Goal: Use online tool/utility: Utilize a website feature to perform a specific function

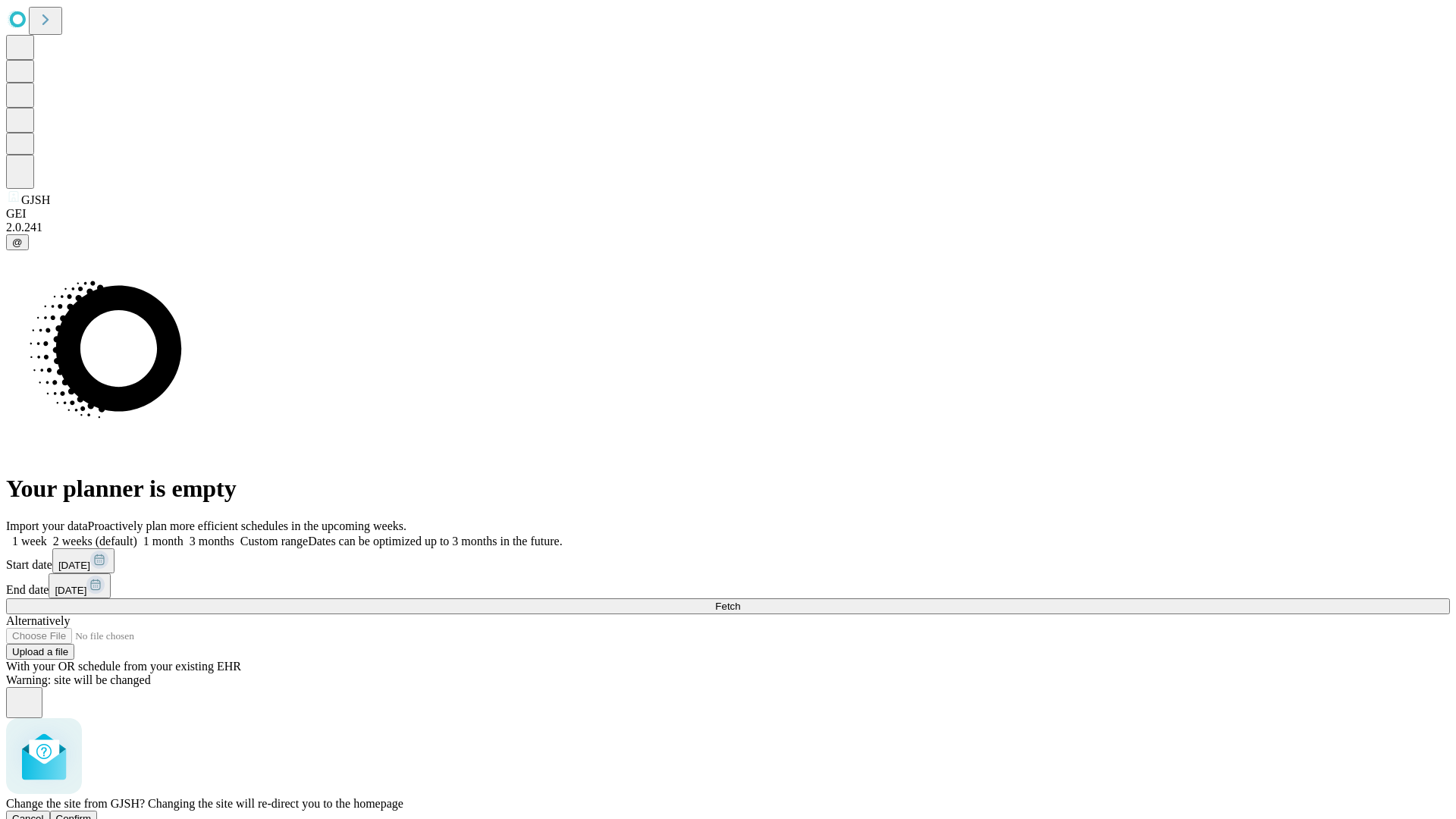
click at [92, 813] on span "Confirm" at bounding box center [74, 818] width 36 height 11
click at [184, 535] on label "1 month" at bounding box center [160, 541] width 47 height 13
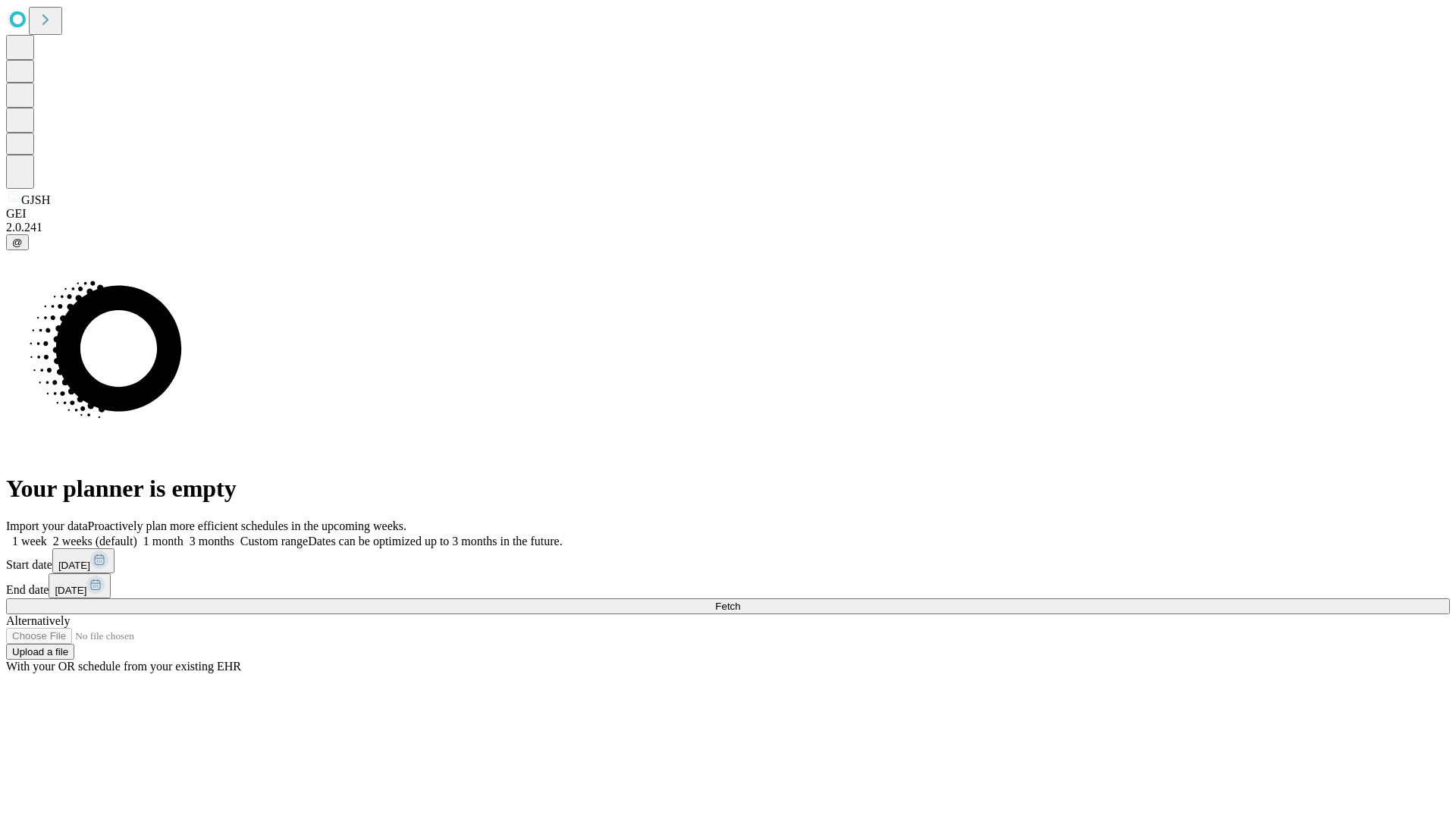
click at [740, 600] on span "Fetch" at bounding box center [728, 606] width 25 height 11
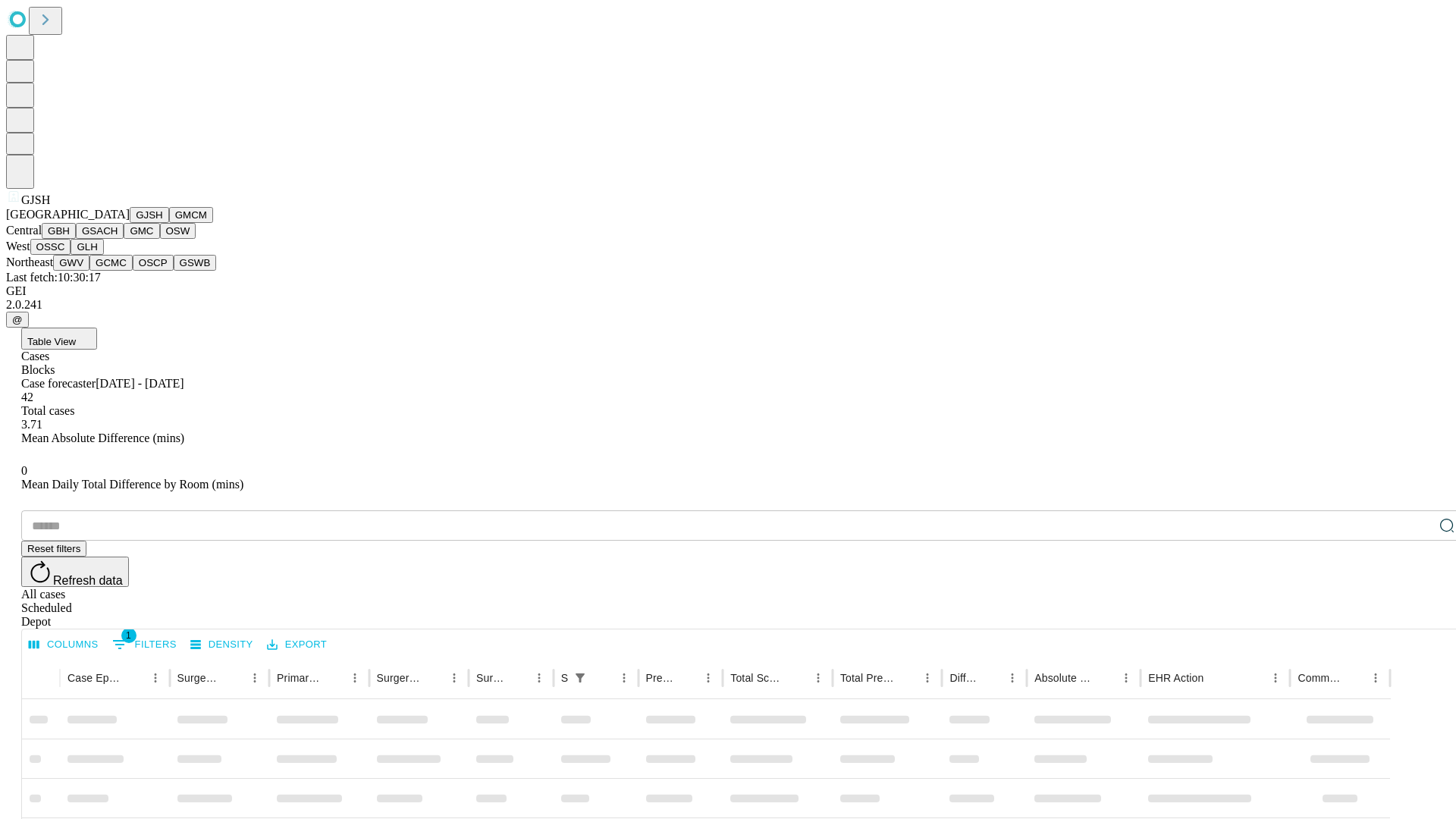
click at [169, 223] on button "GMCM" at bounding box center [191, 215] width 44 height 16
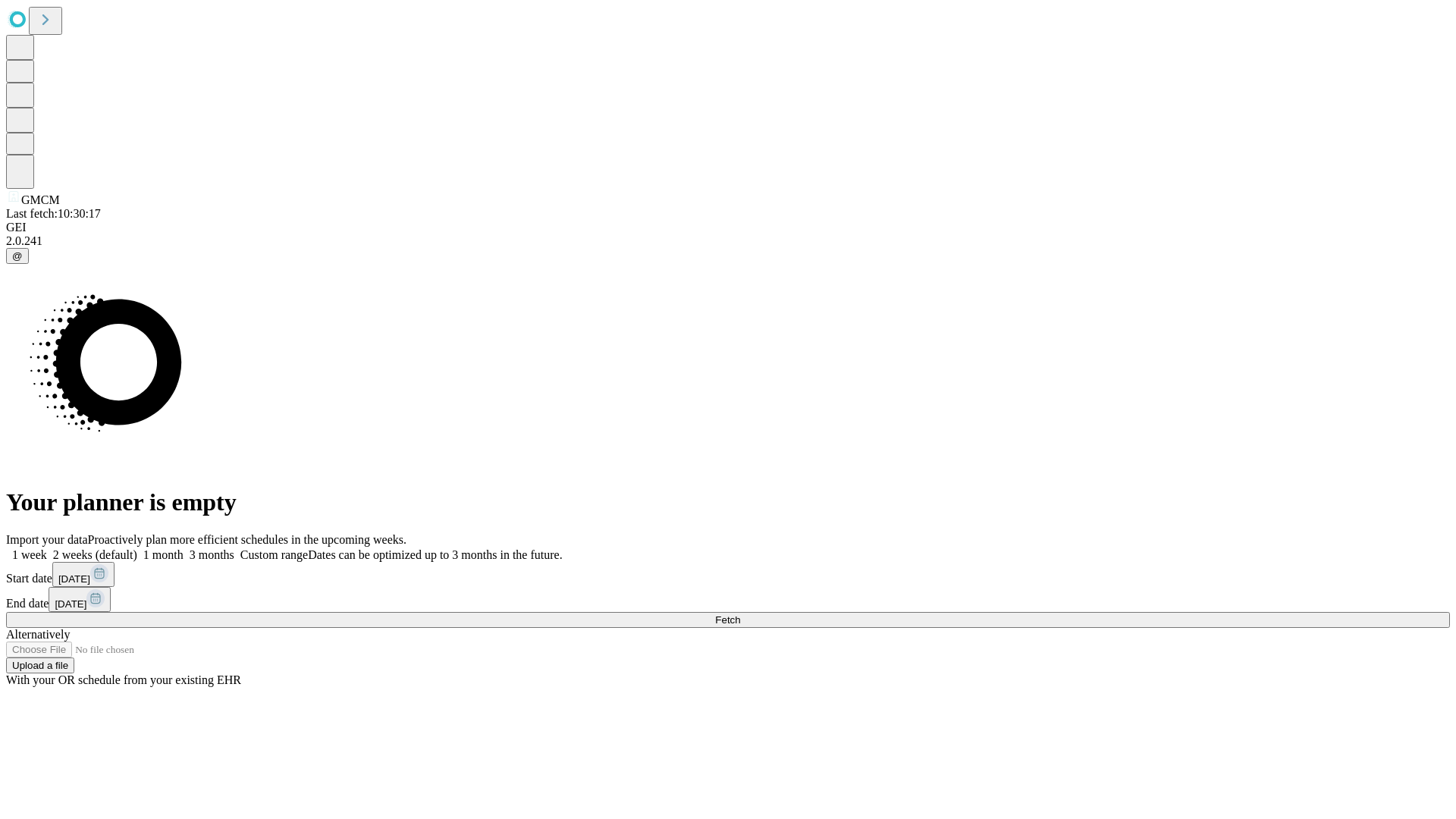
click at [184, 549] on label "1 month" at bounding box center [160, 555] width 47 height 13
click at [740, 614] on span "Fetch" at bounding box center [728, 620] width 25 height 11
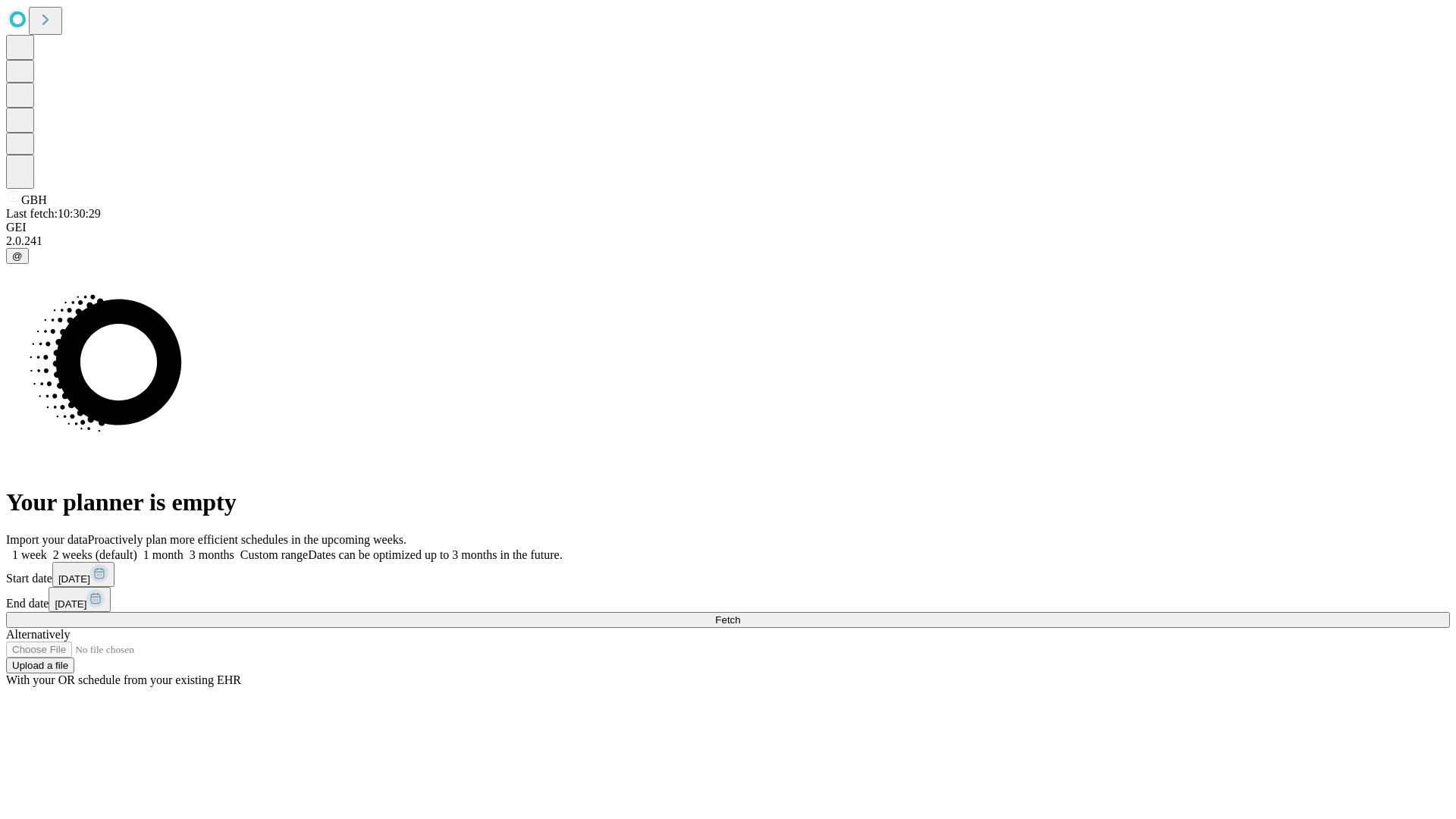
click at [184, 549] on label "1 month" at bounding box center [160, 555] width 47 height 13
click at [740, 614] on span "Fetch" at bounding box center [728, 620] width 25 height 11
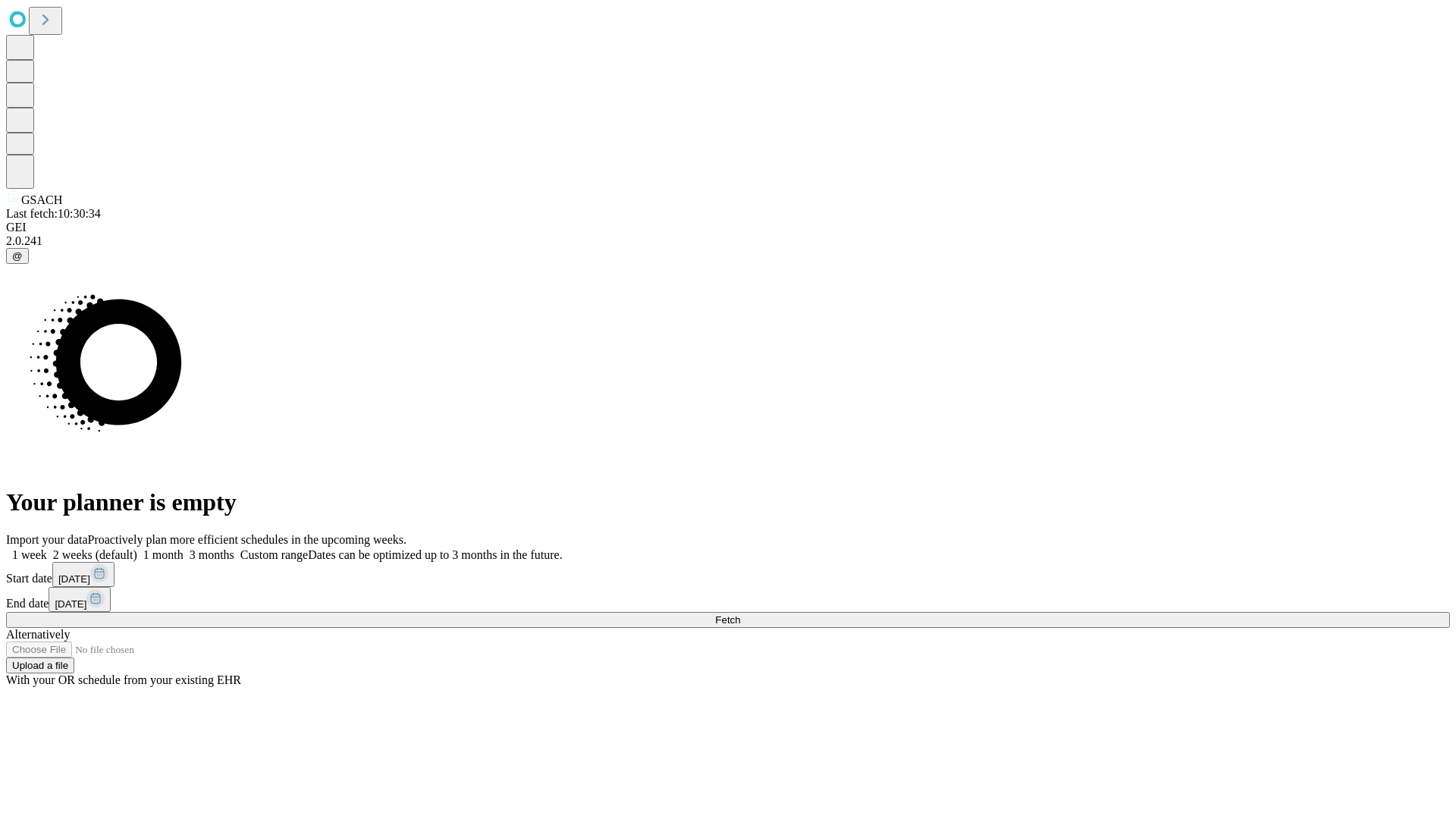
click at [184, 549] on label "1 month" at bounding box center [160, 555] width 47 height 13
click at [740, 614] on span "Fetch" at bounding box center [728, 620] width 25 height 11
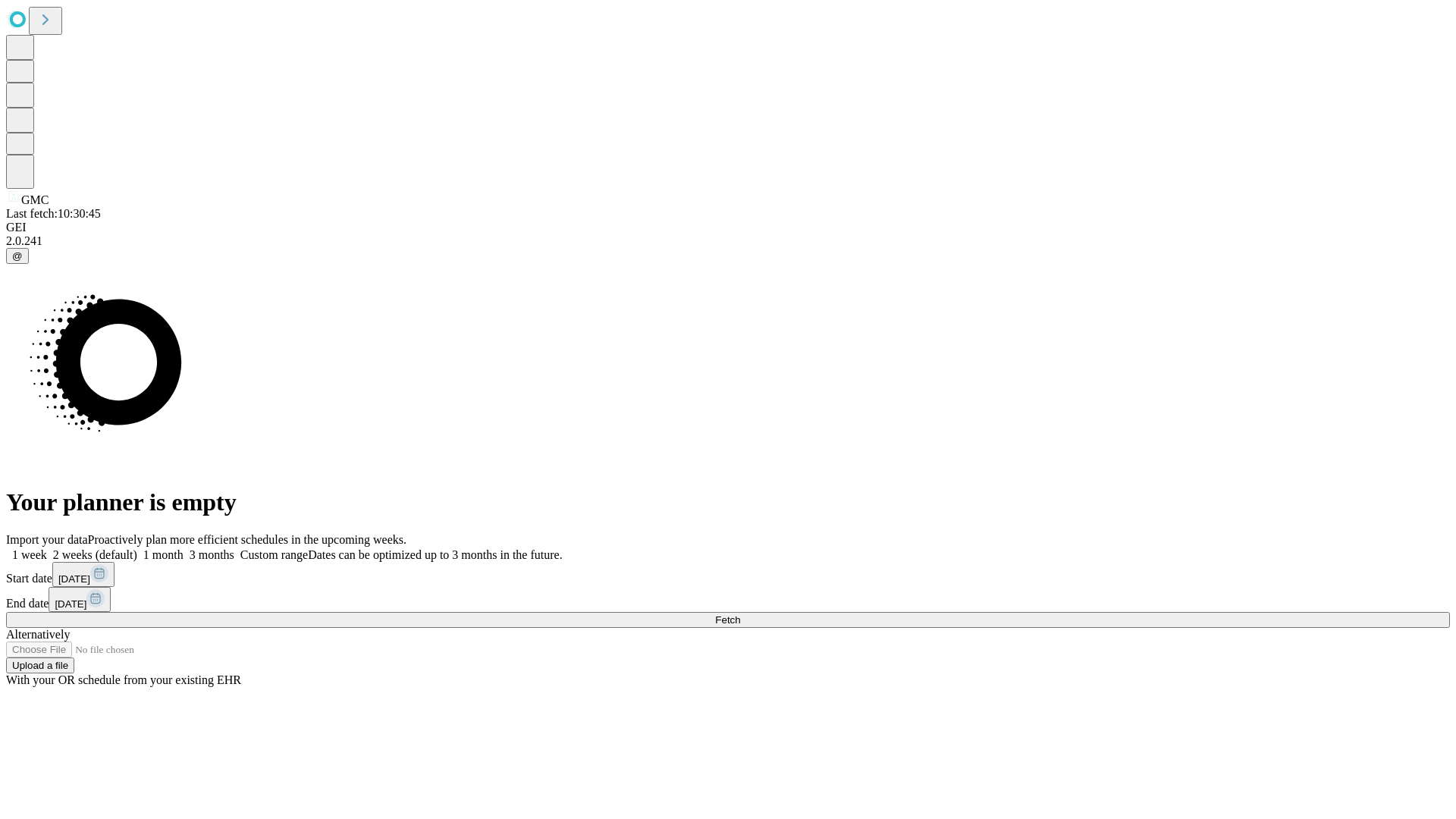
click at [184, 549] on label "1 month" at bounding box center [160, 555] width 47 height 13
click at [740, 614] on span "Fetch" at bounding box center [728, 620] width 25 height 11
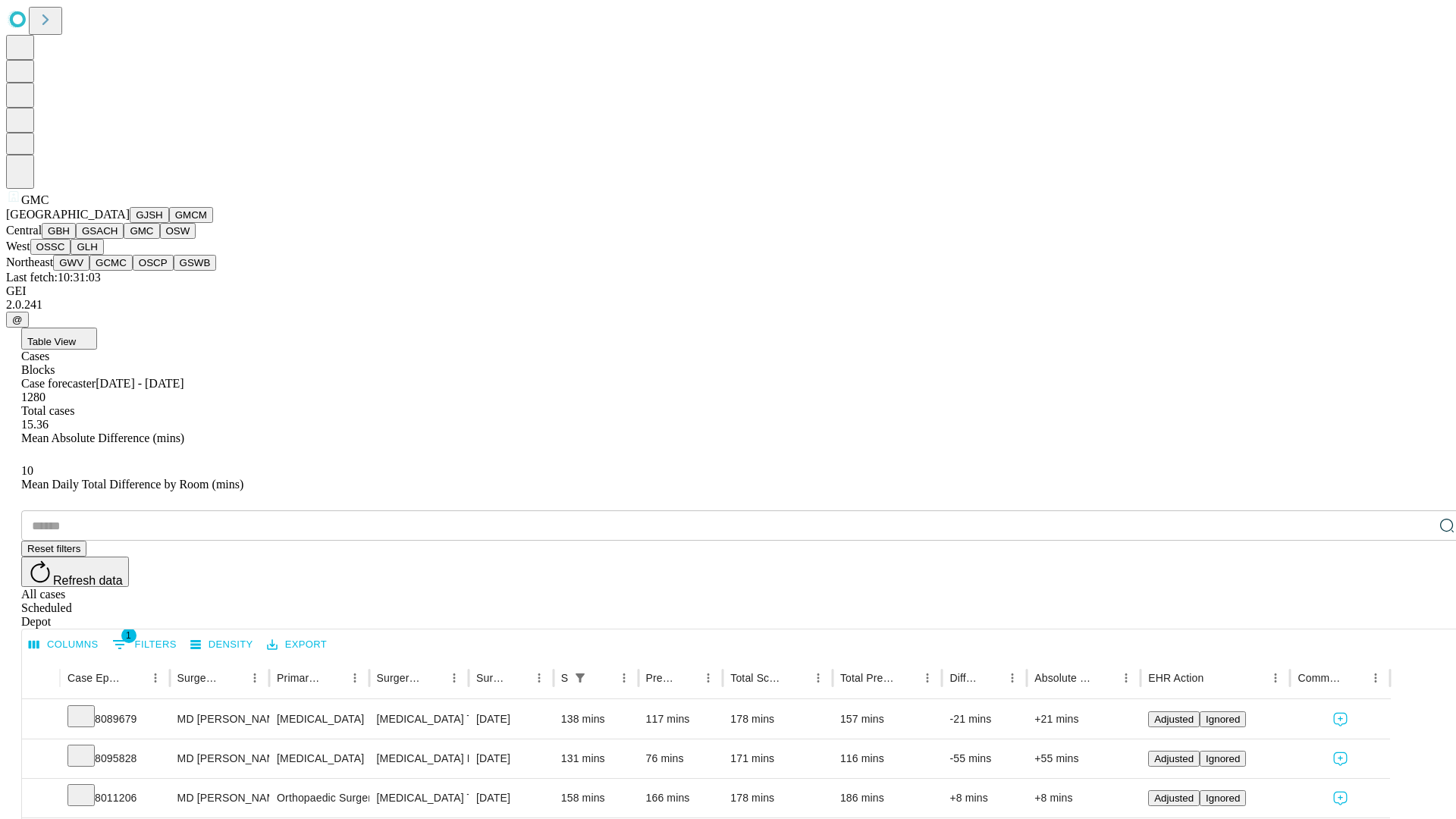
click at [160, 239] on button "OSW" at bounding box center [177, 231] width 36 height 16
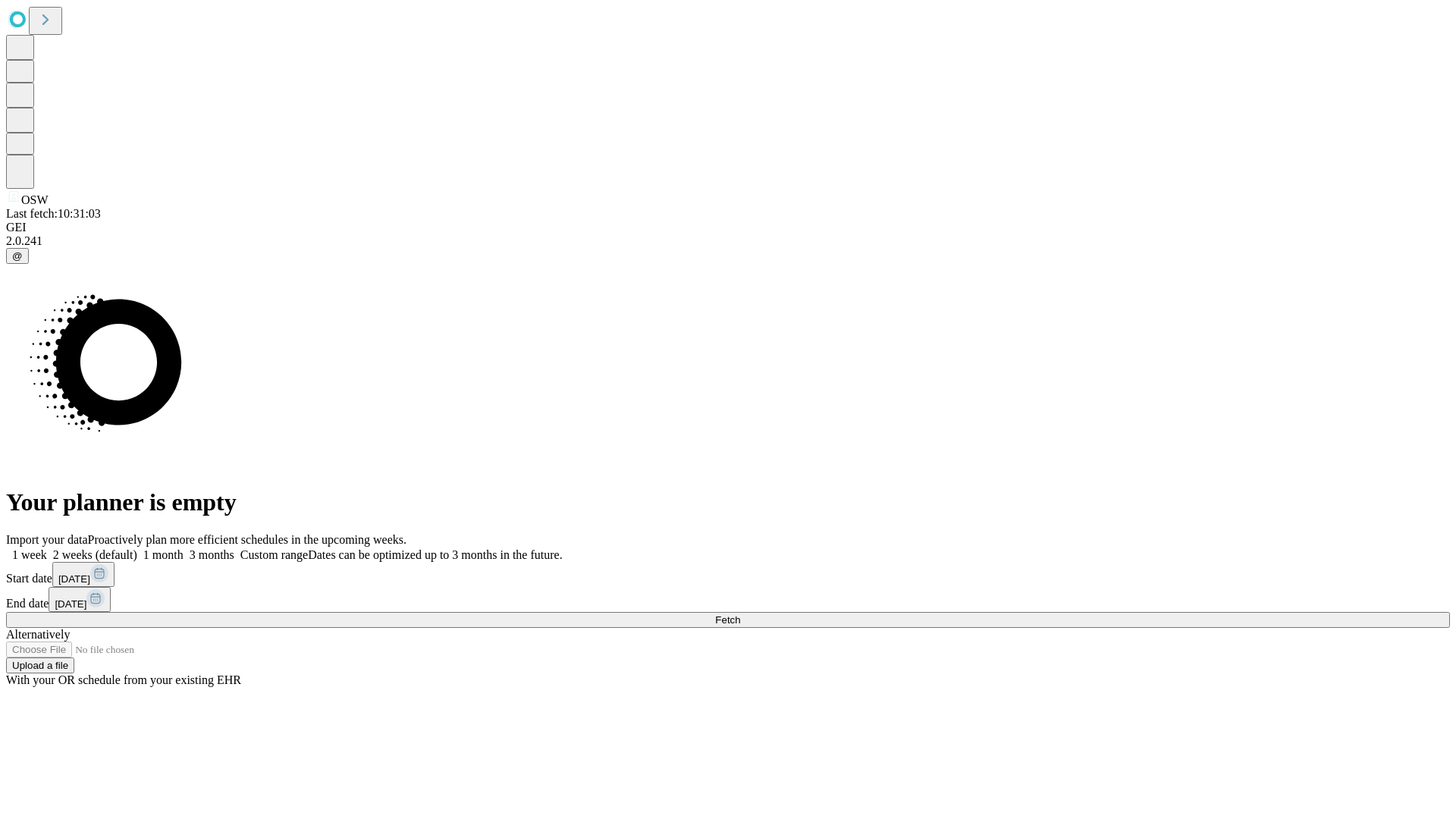
click at [184, 549] on label "1 month" at bounding box center [160, 555] width 47 height 13
click at [740, 614] on span "Fetch" at bounding box center [728, 620] width 25 height 11
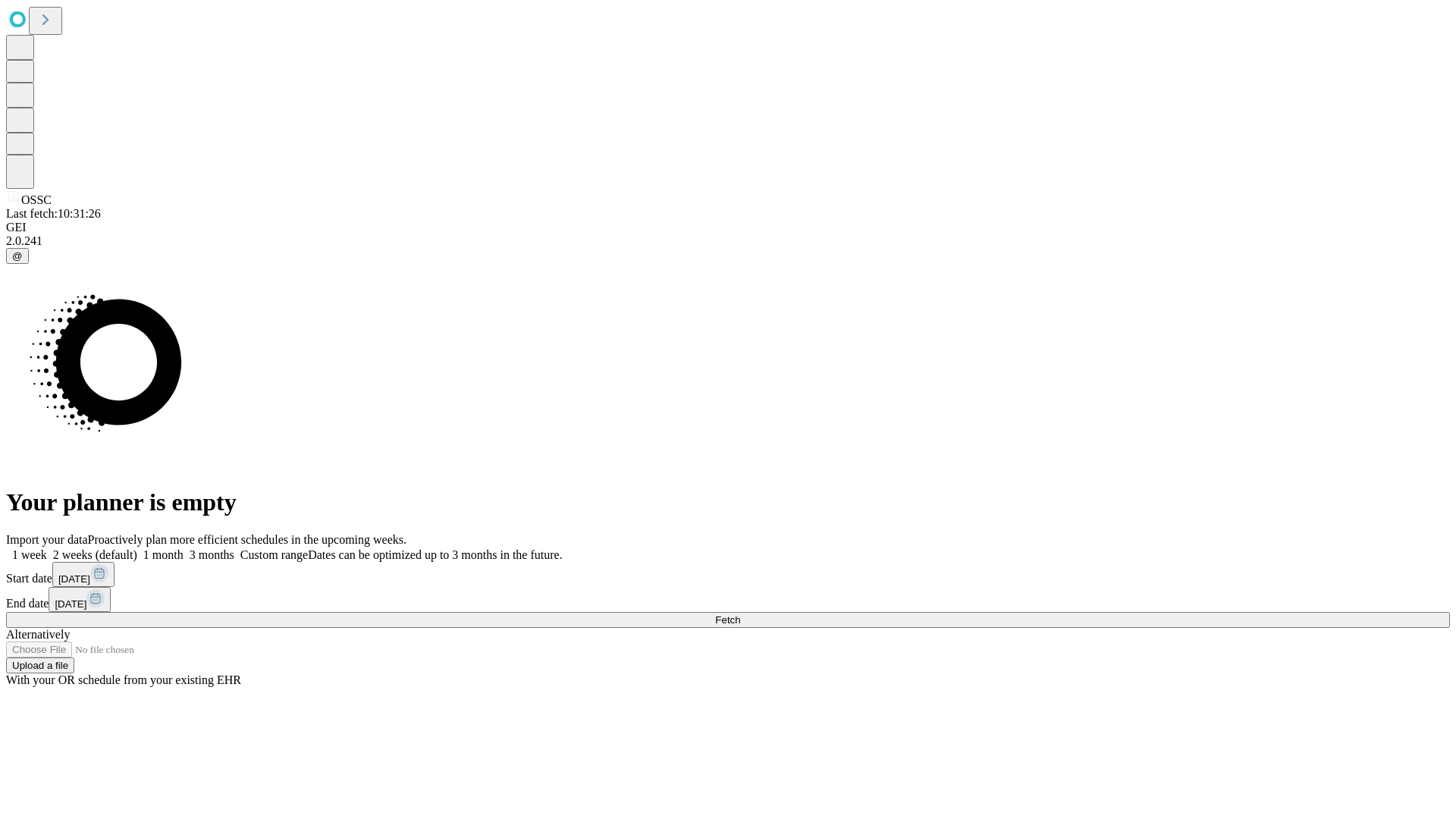
click at [184, 549] on label "1 month" at bounding box center [160, 555] width 47 height 13
click at [740, 614] on span "Fetch" at bounding box center [728, 620] width 25 height 11
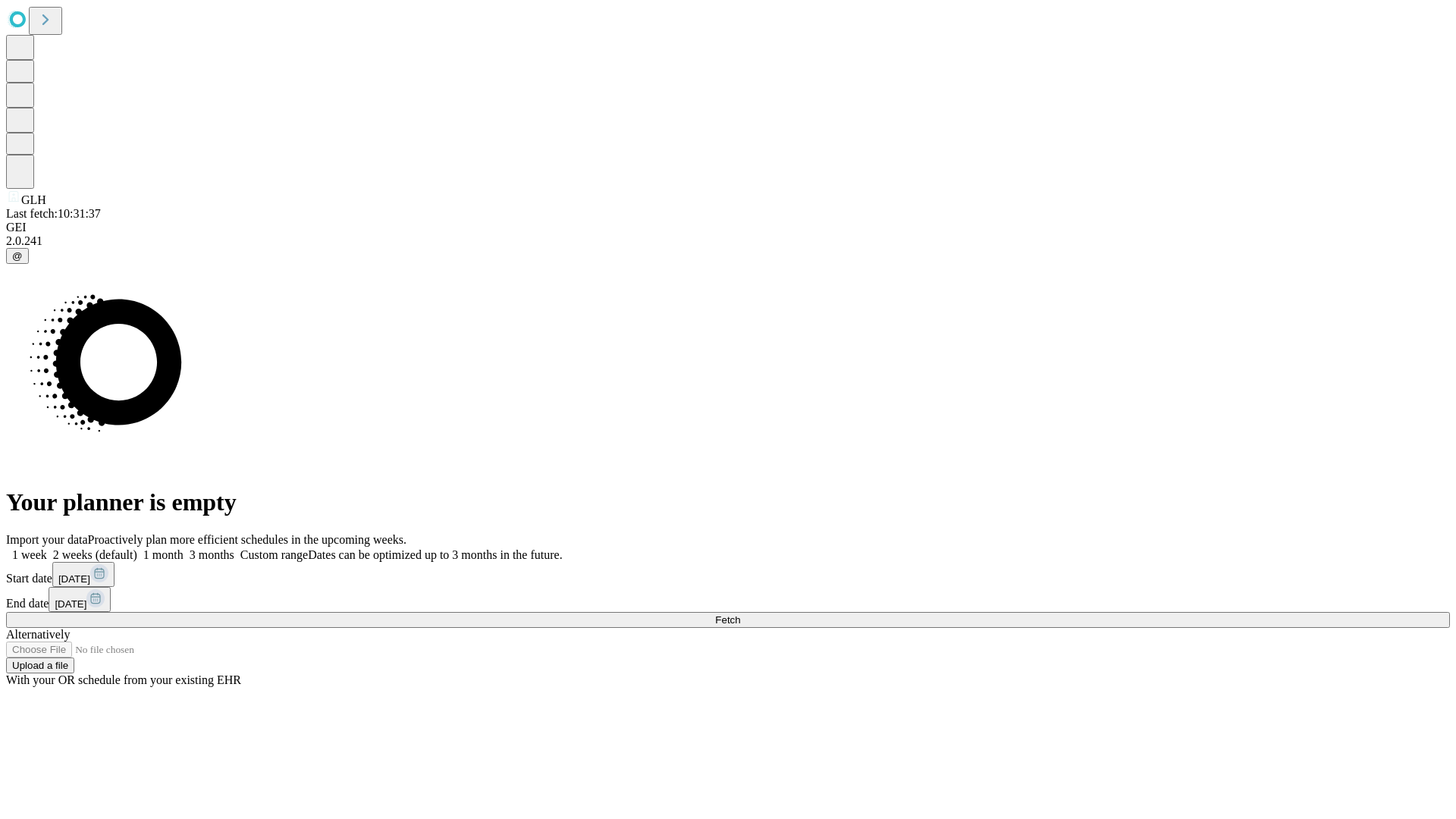
click at [184, 549] on label "1 month" at bounding box center [160, 555] width 47 height 13
click at [740, 614] on span "Fetch" at bounding box center [728, 620] width 25 height 11
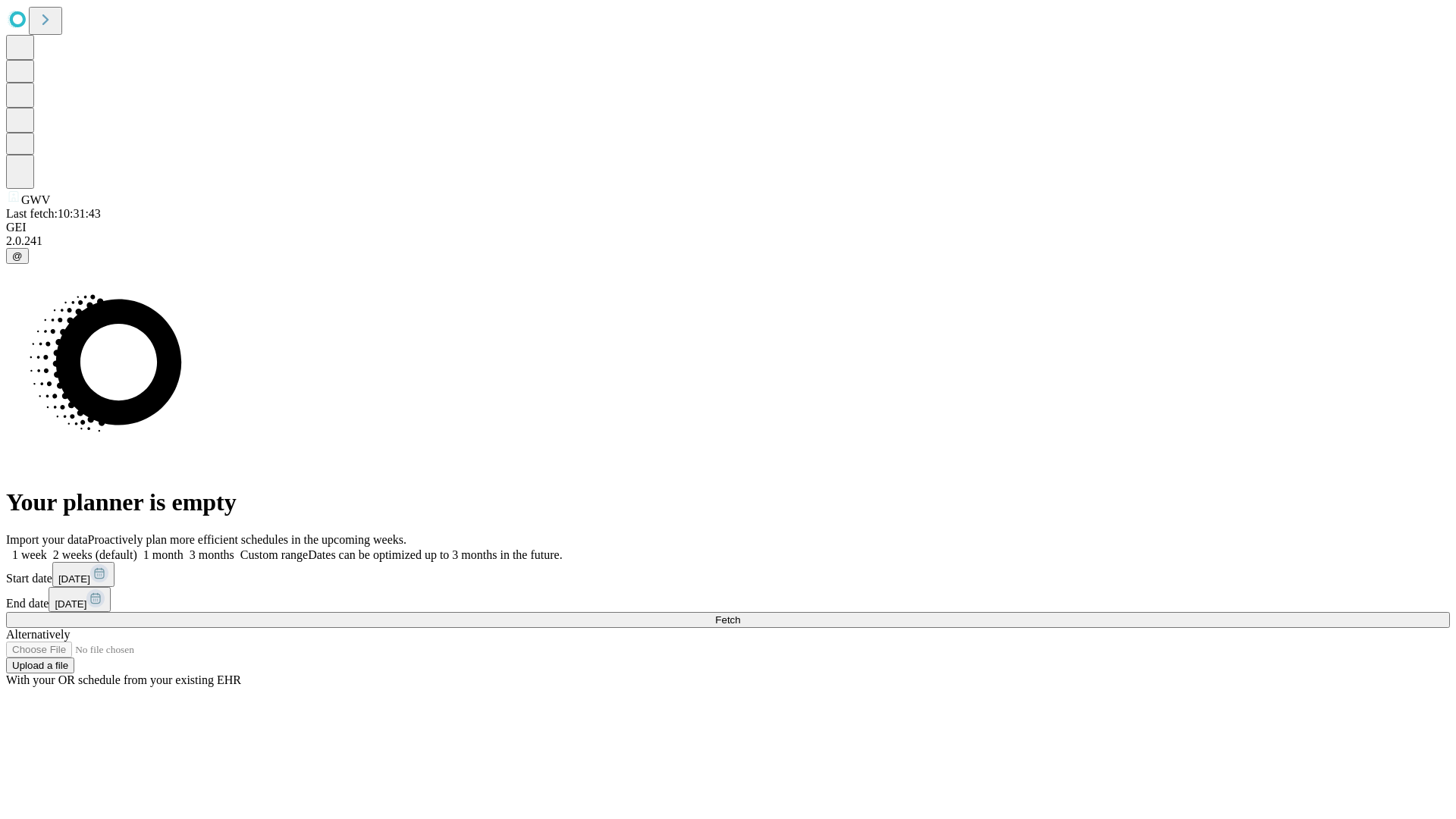
click at [184, 549] on label "1 month" at bounding box center [160, 555] width 47 height 13
click at [740, 614] on span "Fetch" at bounding box center [728, 620] width 25 height 11
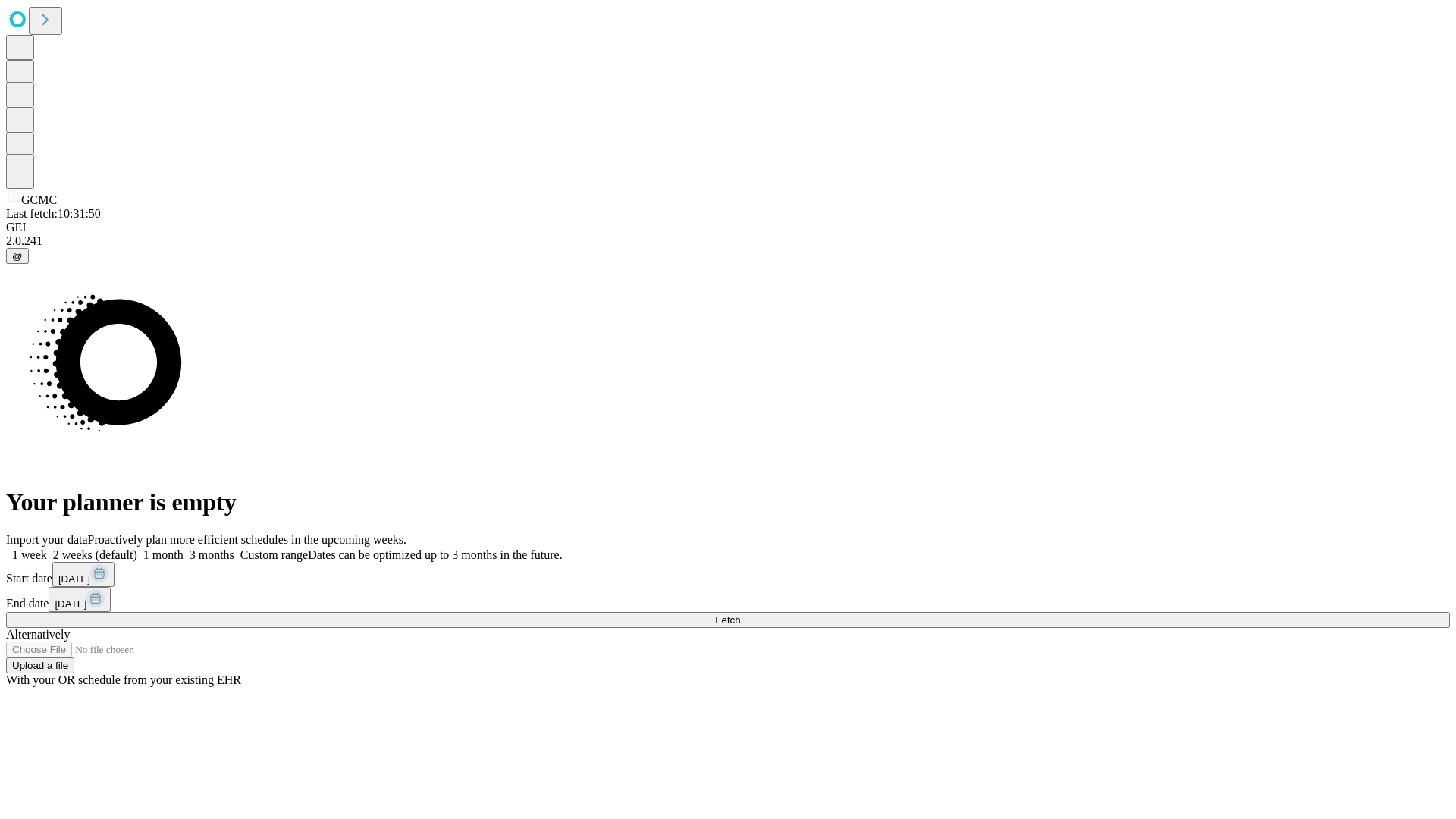
click at [184, 549] on label "1 month" at bounding box center [160, 555] width 47 height 13
click at [740, 614] on span "Fetch" at bounding box center [728, 620] width 25 height 11
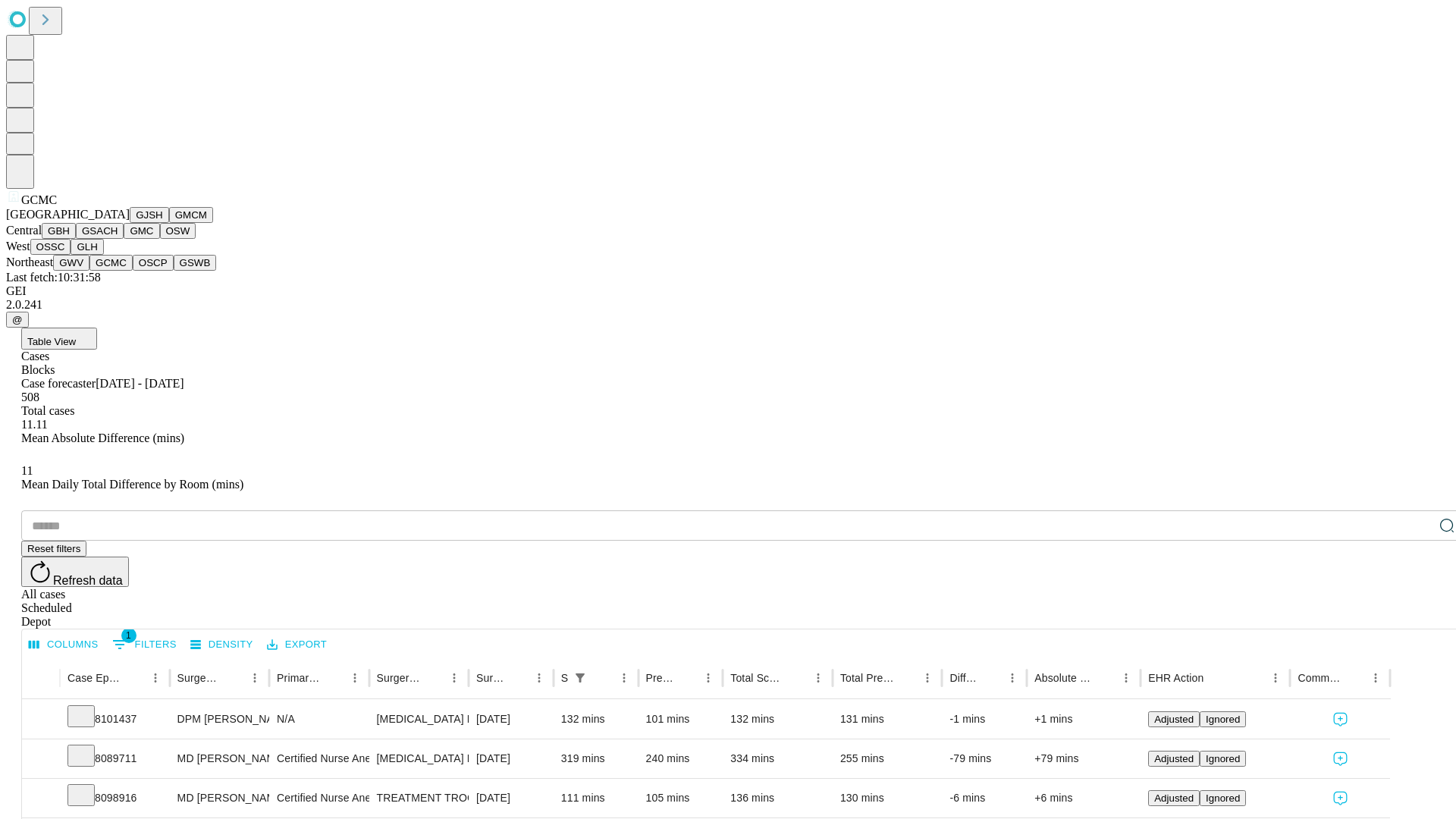
click at [133, 270] on button "OSCP" at bounding box center [153, 262] width 41 height 16
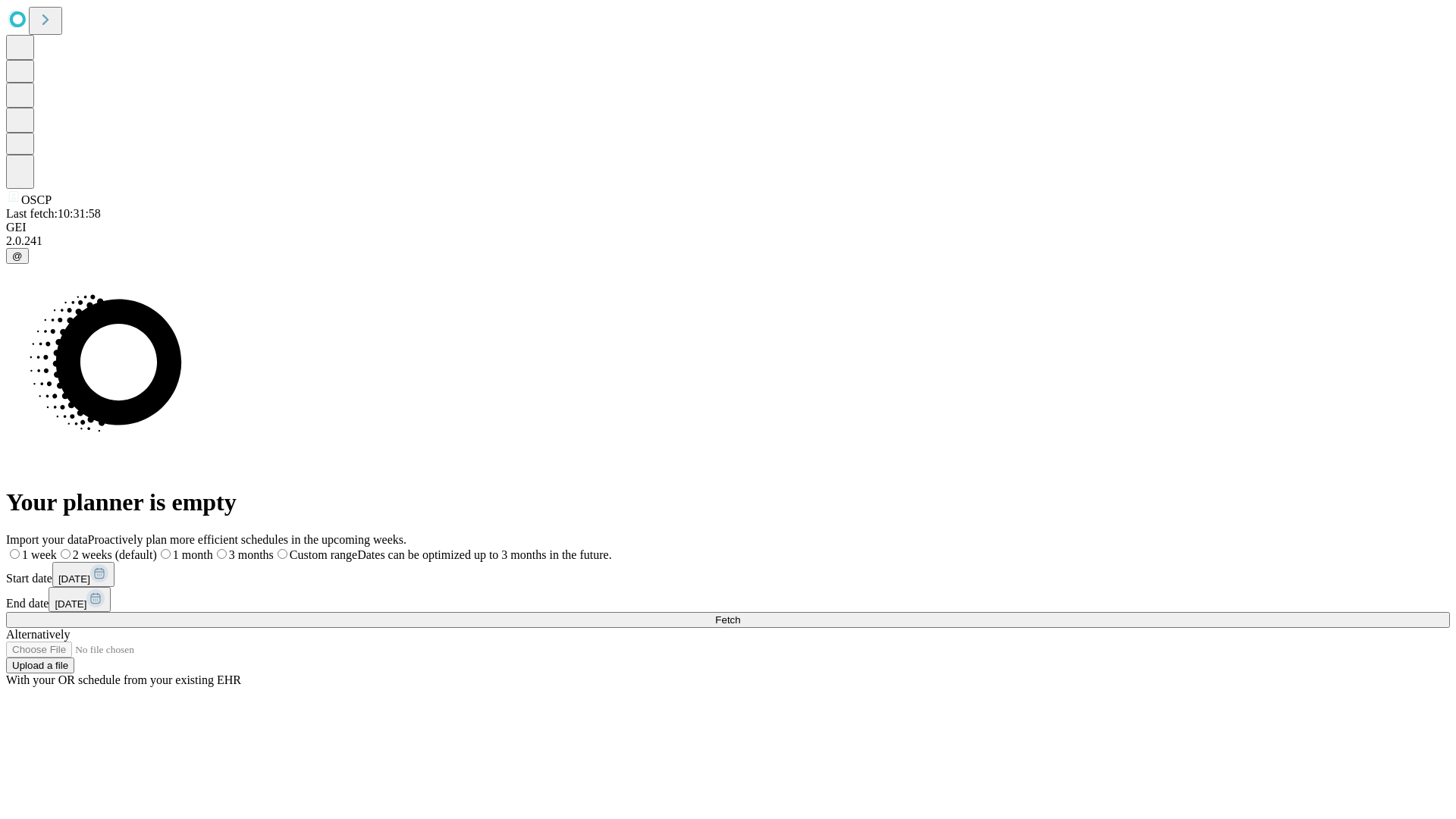
click at [213, 549] on label "1 month" at bounding box center [185, 555] width 56 height 13
click at [740, 614] on span "Fetch" at bounding box center [728, 620] width 25 height 11
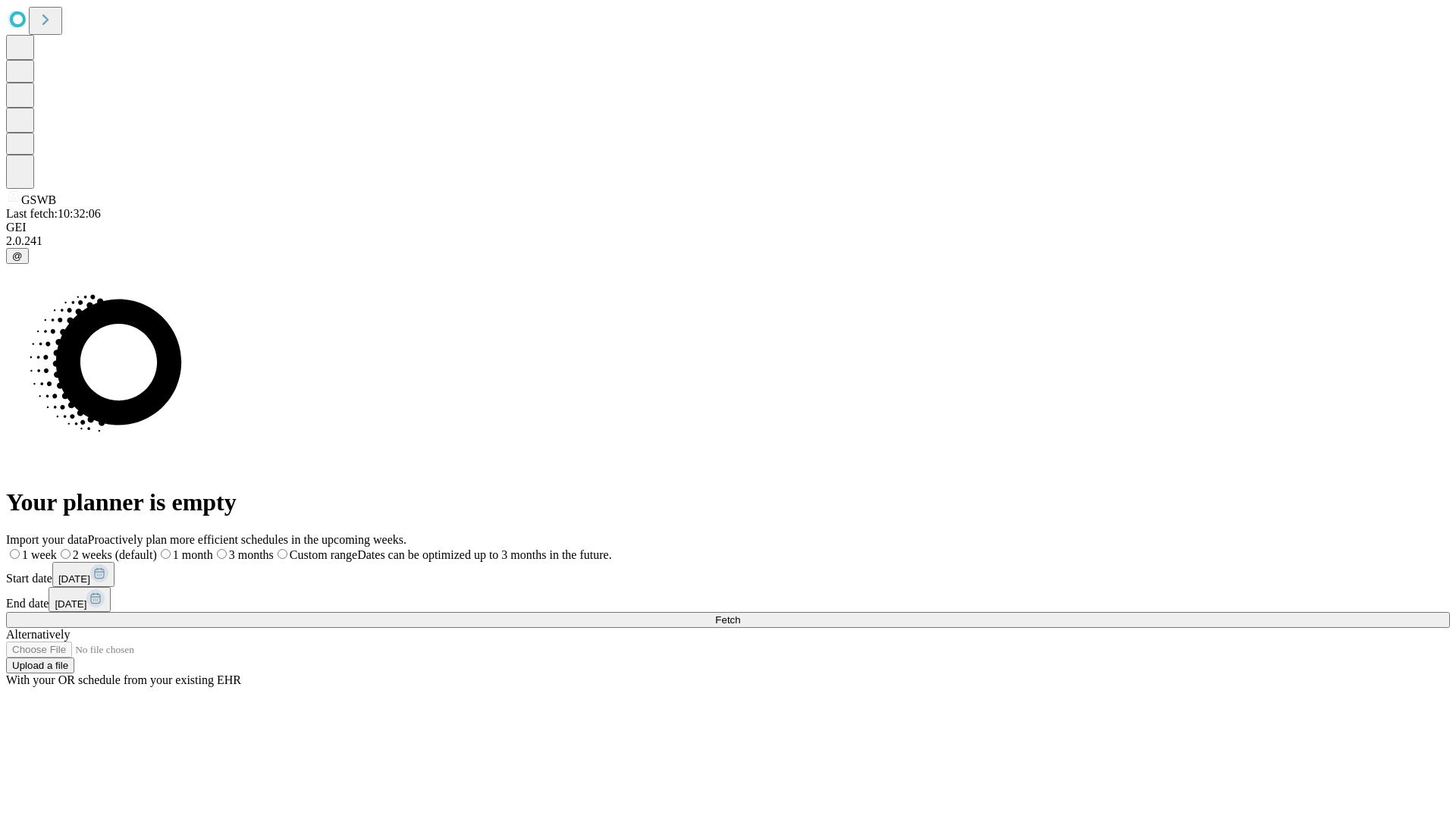
click at [213, 549] on label "1 month" at bounding box center [185, 555] width 56 height 13
click at [740, 614] on span "Fetch" at bounding box center [728, 620] width 25 height 11
